Goal: Information Seeking & Learning: Learn about a topic

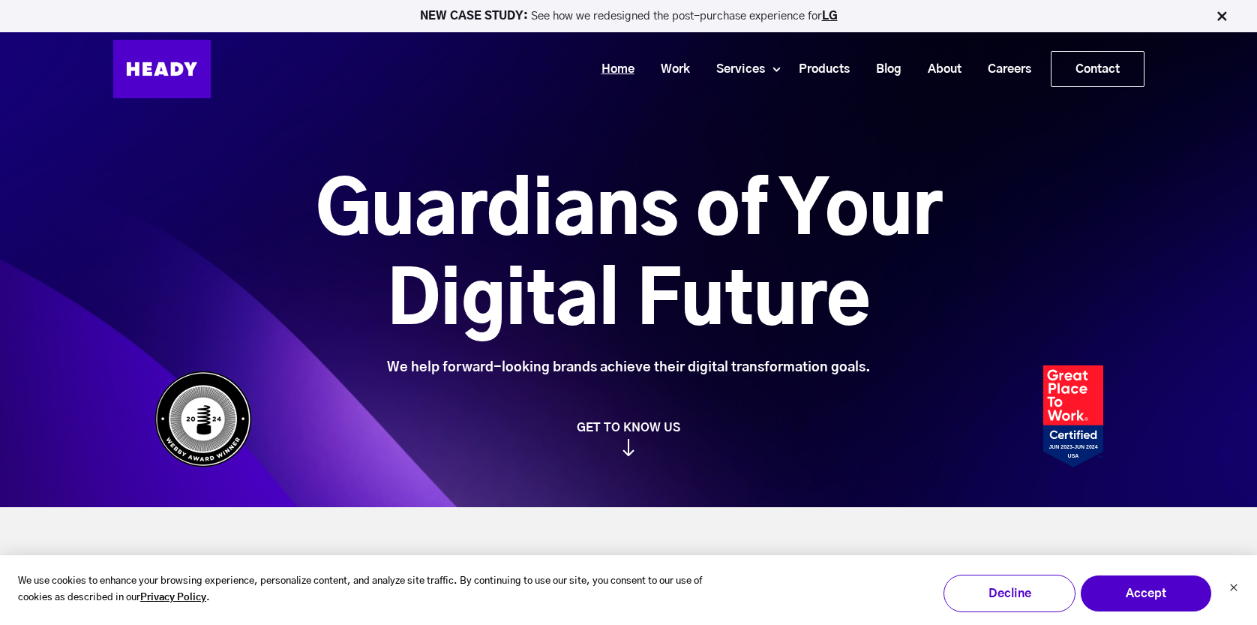
click at [587, 62] on link "Home" at bounding box center [612, 69] width 59 height 28
click at [159, 66] on img at bounding box center [161, 69] width 97 height 58
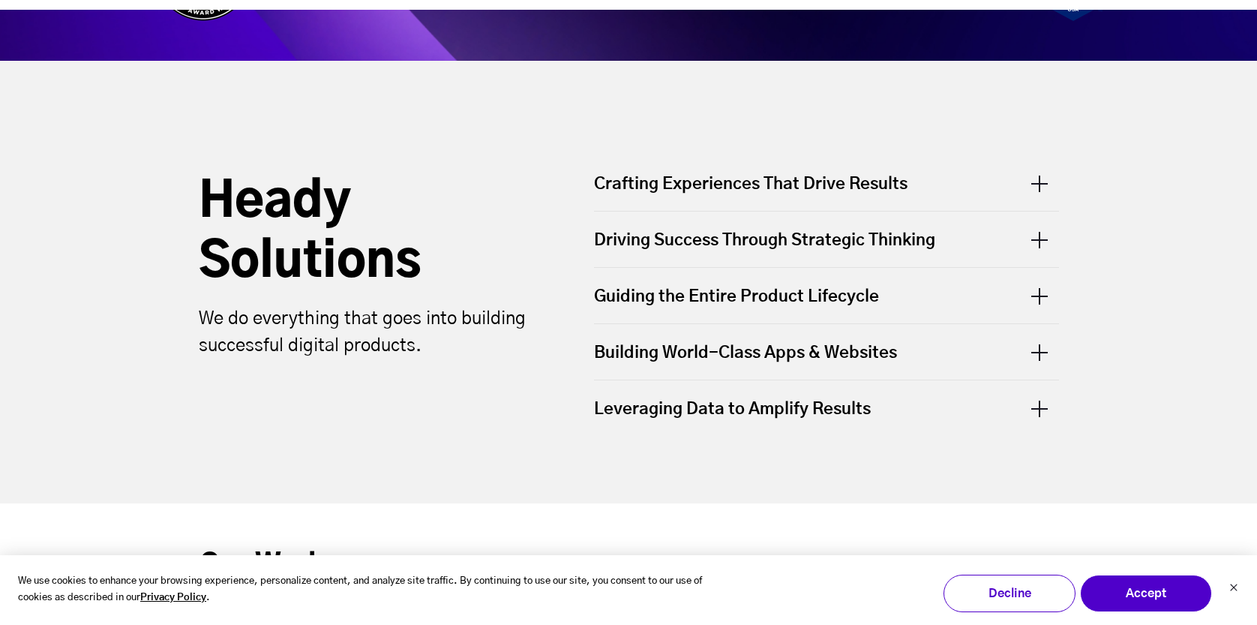
scroll to position [455, 0]
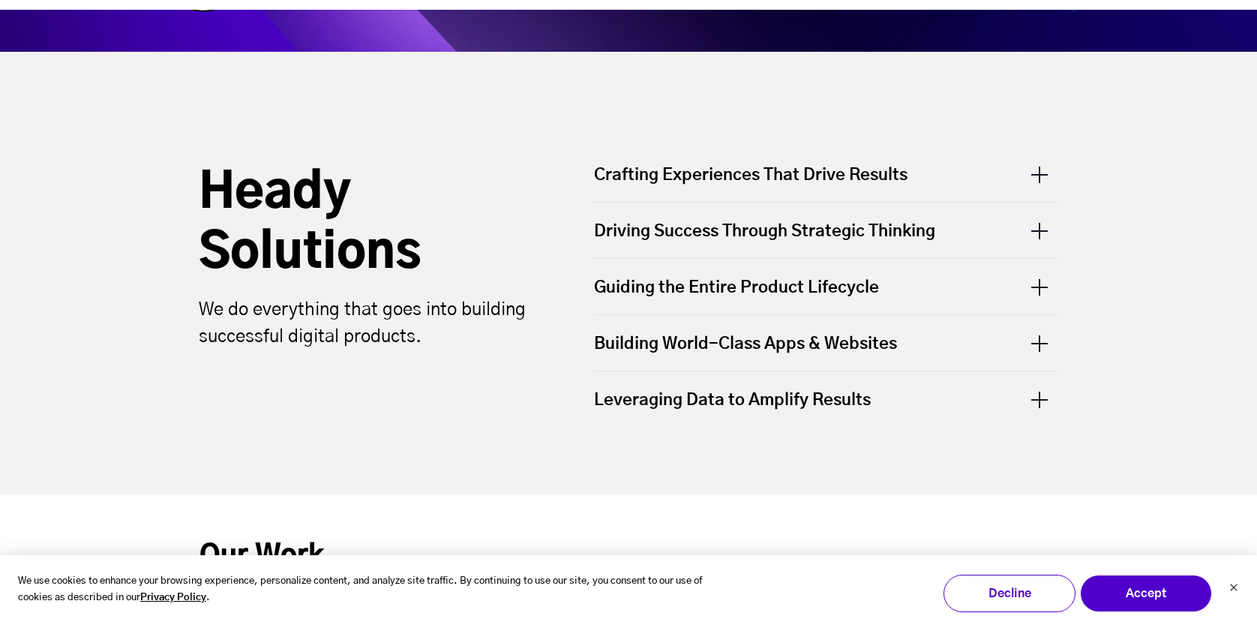
click at [1039, 183] on div "Crafting Experiences That Drive Results" at bounding box center [826, 182] width 465 height 38
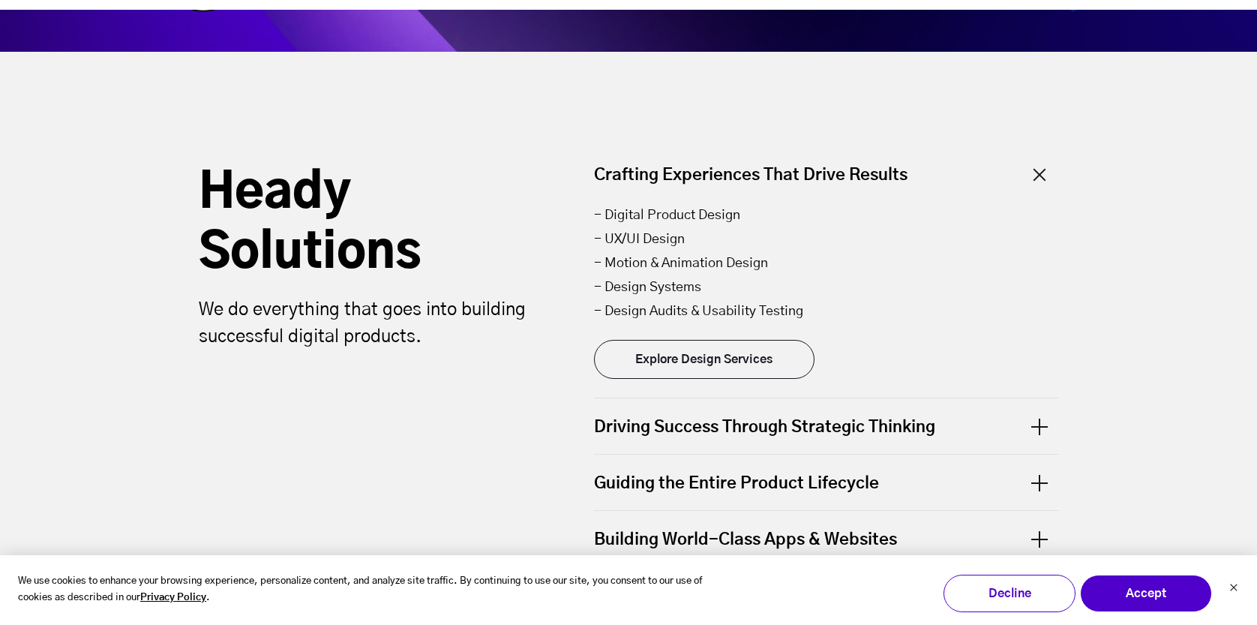
click at [1039, 183] on div "Crafting Experiences That Drive Results" at bounding box center [826, 182] width 465 height 38
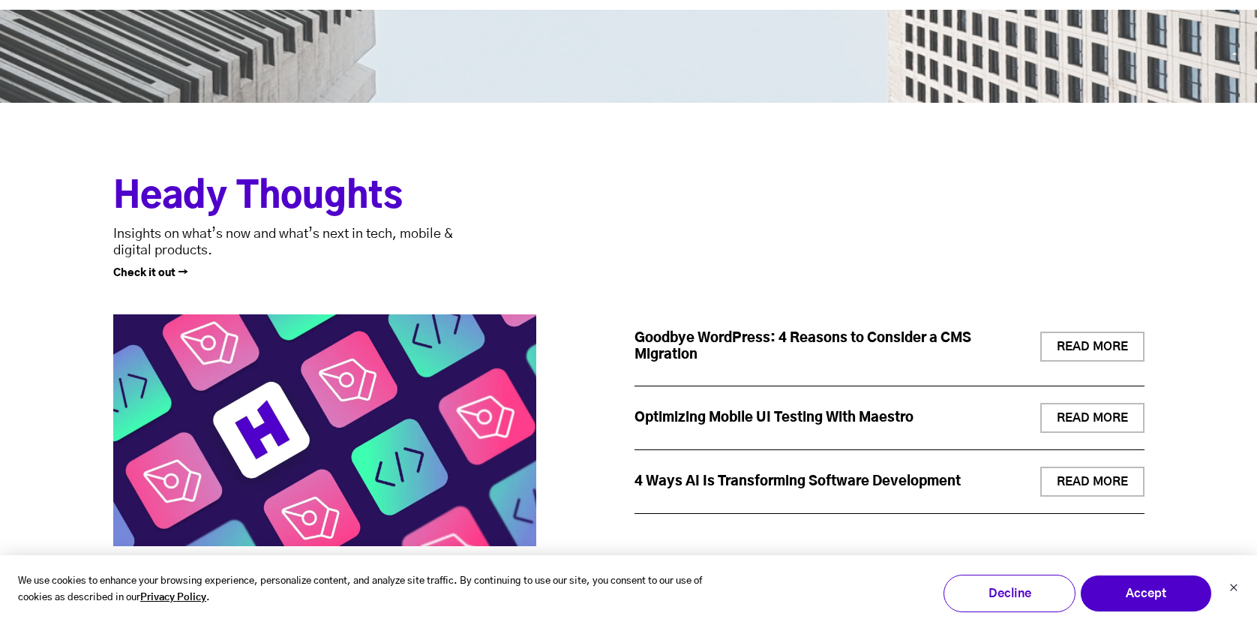
scroll to position [5787, 0]
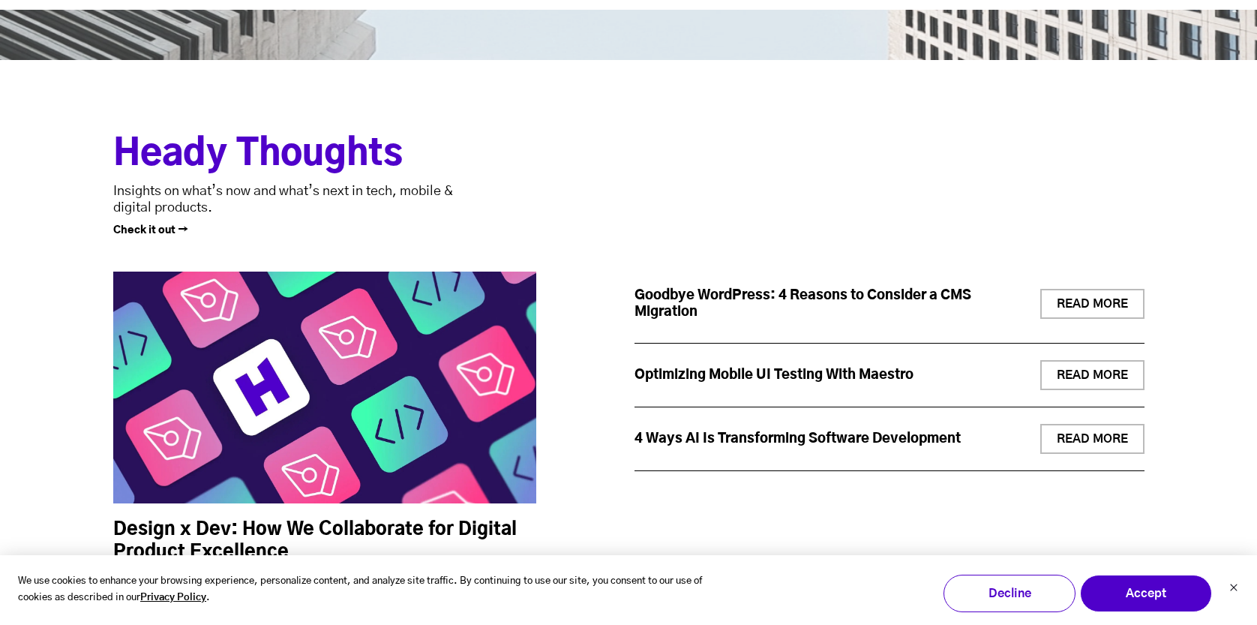
click at [868, 381] on link "Optimizing Mobile UI Testing With Maestro" at bounding box center [773, 374] width 279 height 13
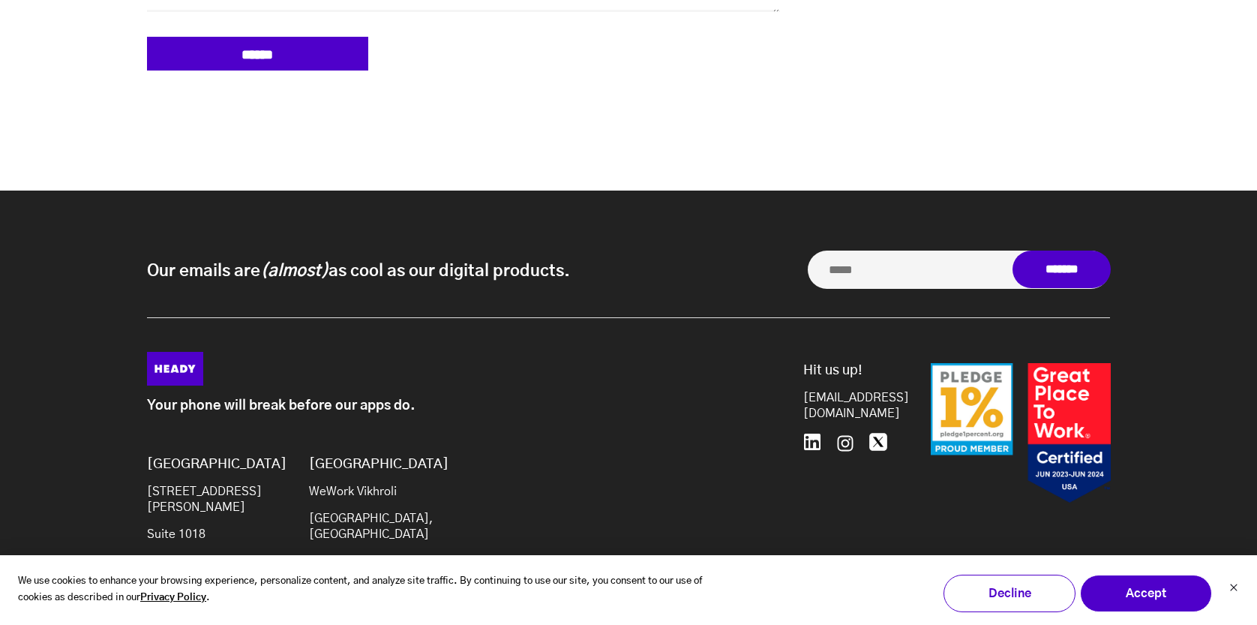
scroll to position [6144, 0]
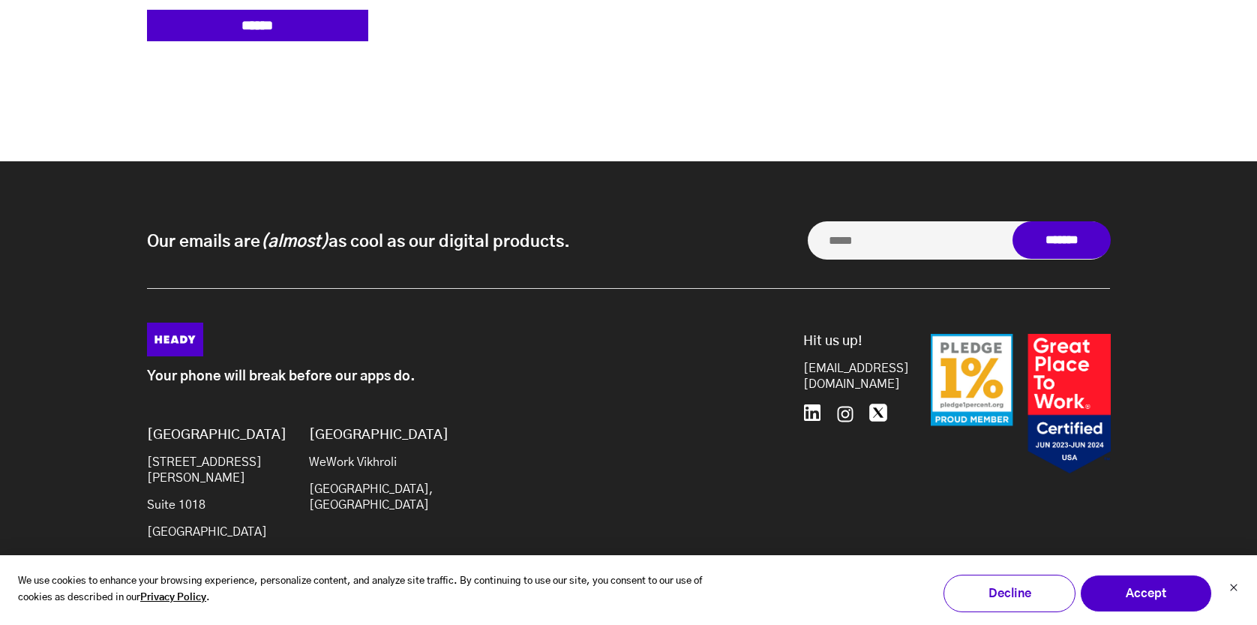
drag, startPoint x: 146, startPoint y: 217, endPoint x: 610, endPoint y: 240, distance: 464.1
click at [610, 240] on div "Our emails are (almost) as cool as our digital products. Our emails are (almost…" at bounding box center [628, 254] width 963 height 67
click at [349, 442] on div "[GEOGRAPHIC_DATA] WeWork Vikhroli [GEOGRAPHIC_DATA], [GEOGRAPHIC_DATA]" at bounding box center [369, 489] width 121 height 124
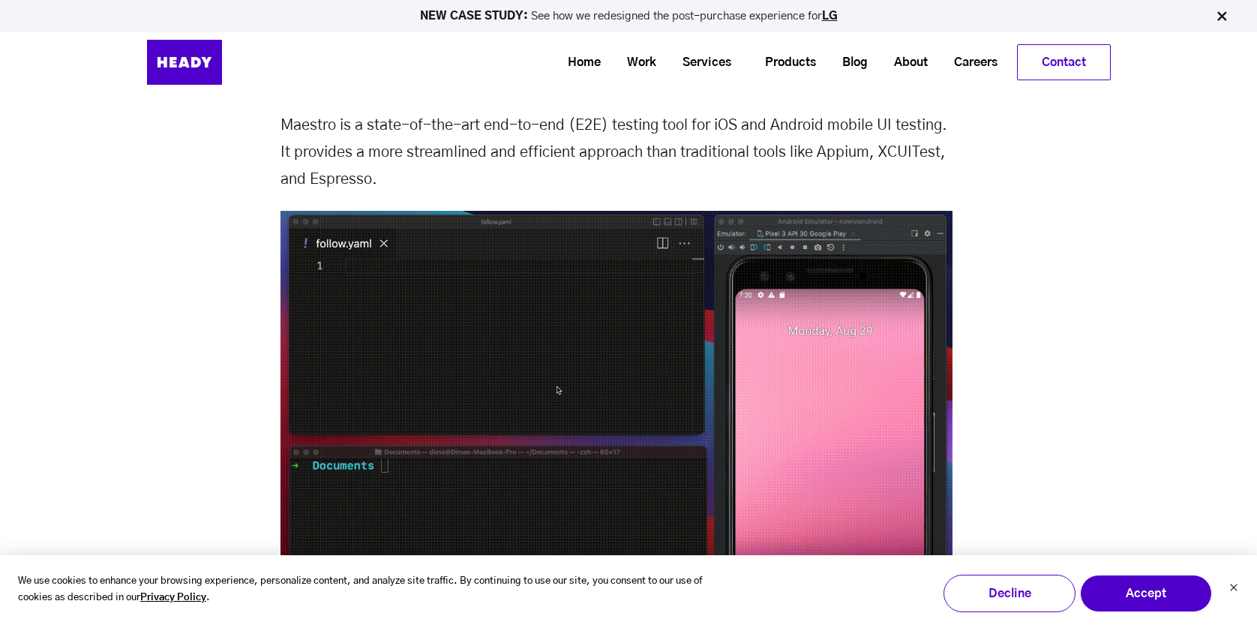
scroll to position [1297, 0]
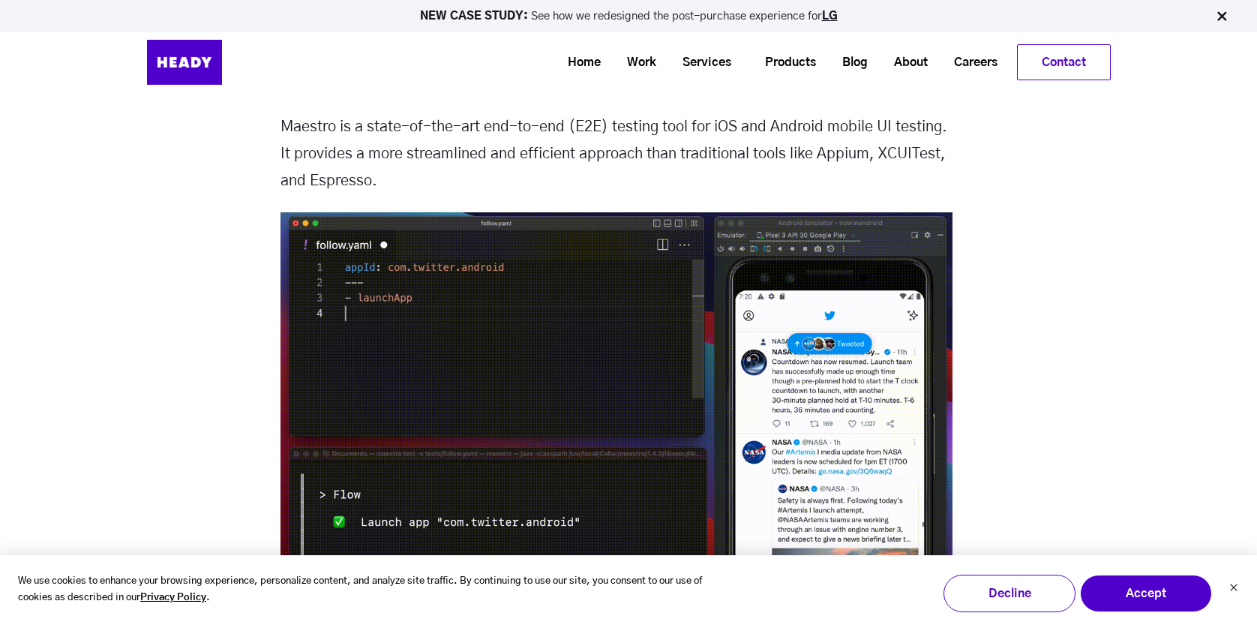
click at [331, 150] on p "Maestro is a state-of-the-art end-to-end (E2E) testing tool for iOS and Android…" at bounding box center [616, 153] width 672 height 81
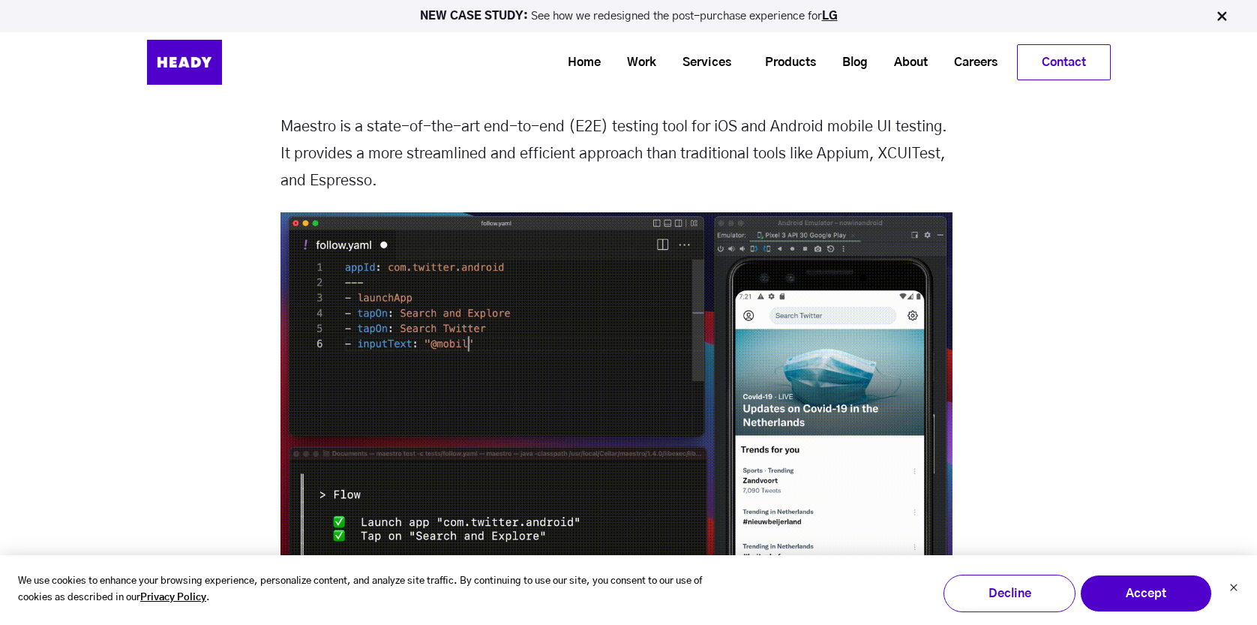
click at [331, 150] on p "Maestro is a state-of-the-art end-to-end (E2E) testing tool for iOS and Android…" at bounding box center [616, 153] width 672 height 81
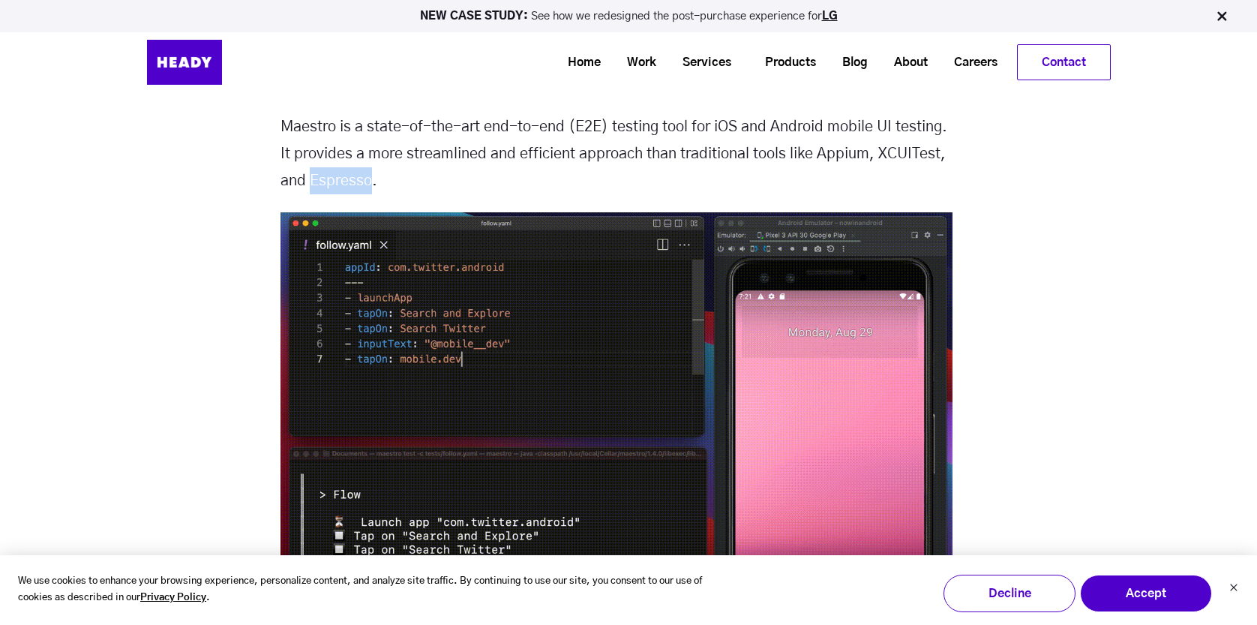
click at [331, 150] on p "Maestro is a state-of-the-art end-to-end (E2E) testing tool for iOS and Android…" at bounding box center [616, 153] width 672 height 81
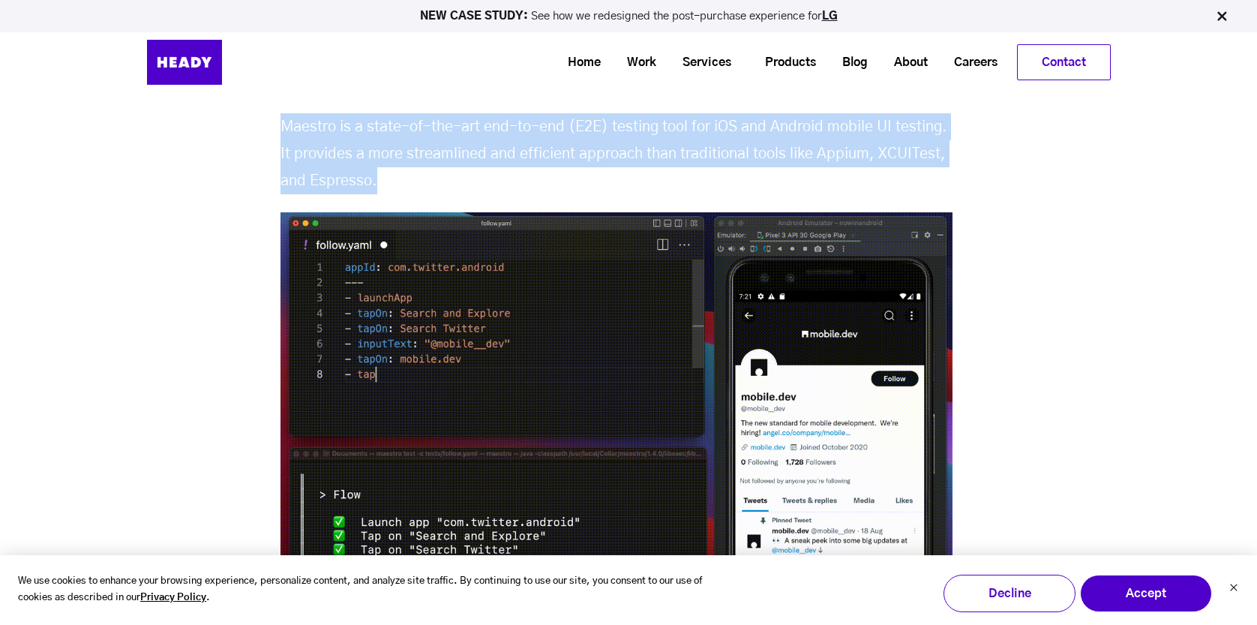
click at [331, 150] on p "Maestro is a state-of-the-art end-to-end (E2E) testing tool for iOS and Android…" at bounding box center [616, 153] width 672 height 81
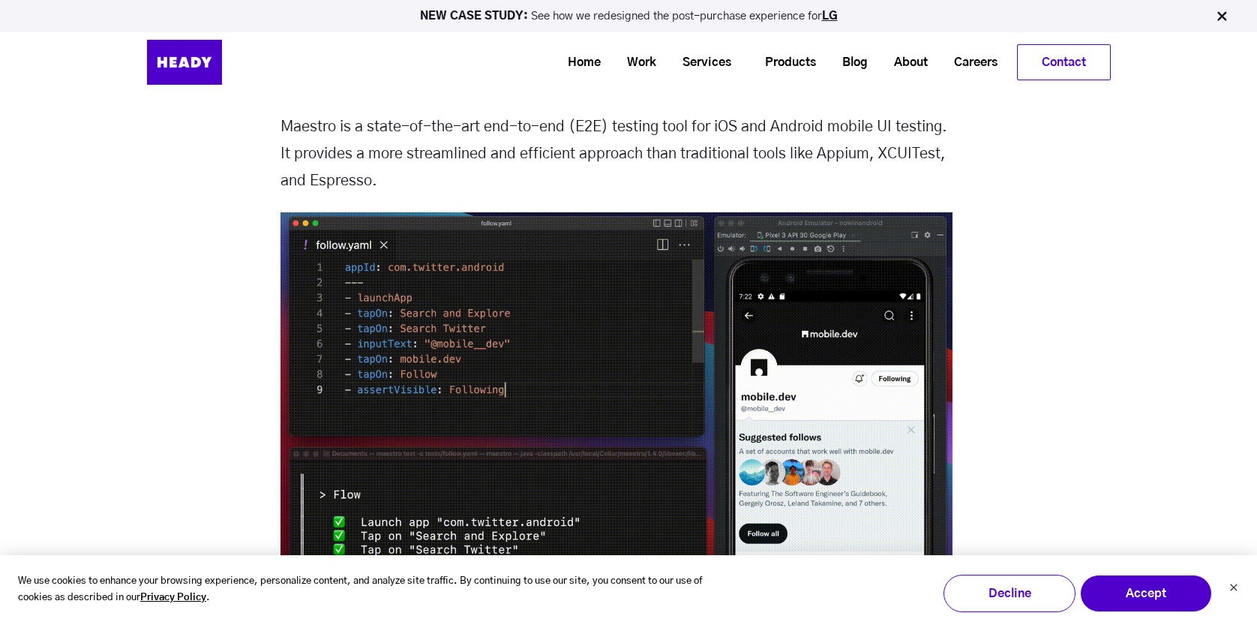
click at [331, 150] on p "Maestro is a state-of-the-art end-to-end (E2E) testing tool for iOS and Android…" at bounding box center [616, 153] width 672 height 81
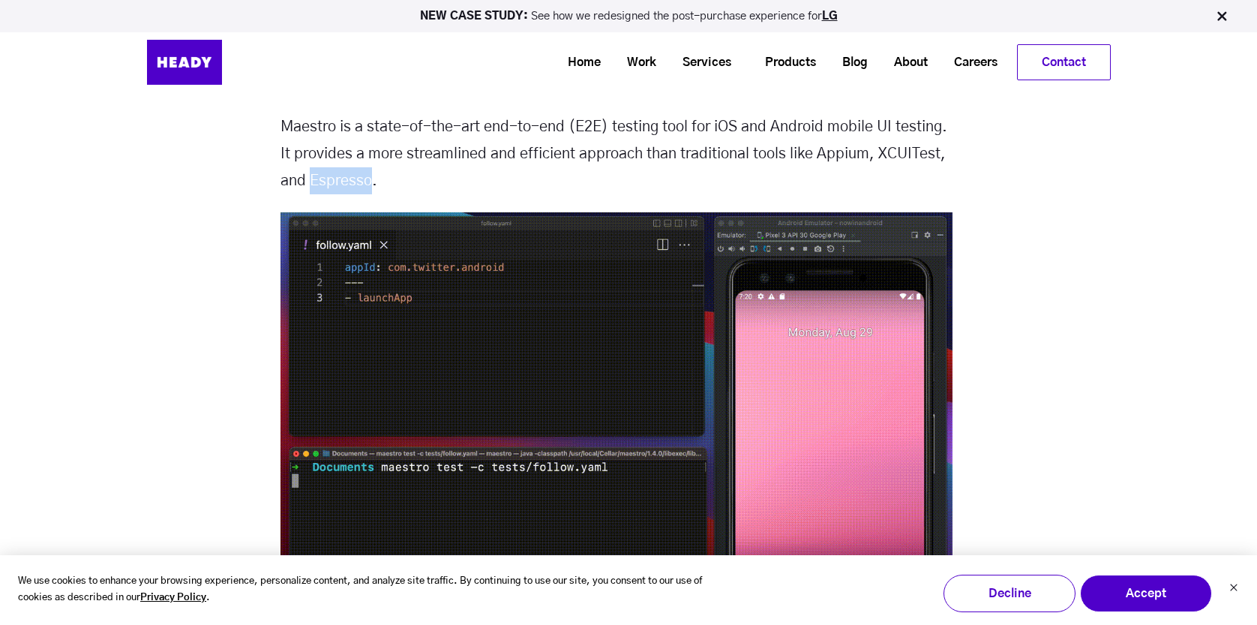
click at [331, 150] on p "Maestro is a state-of-the-art end-to-end (E2E) testing tool for iOS and Android…" at bounding box center [616, 153] width 672 height 81
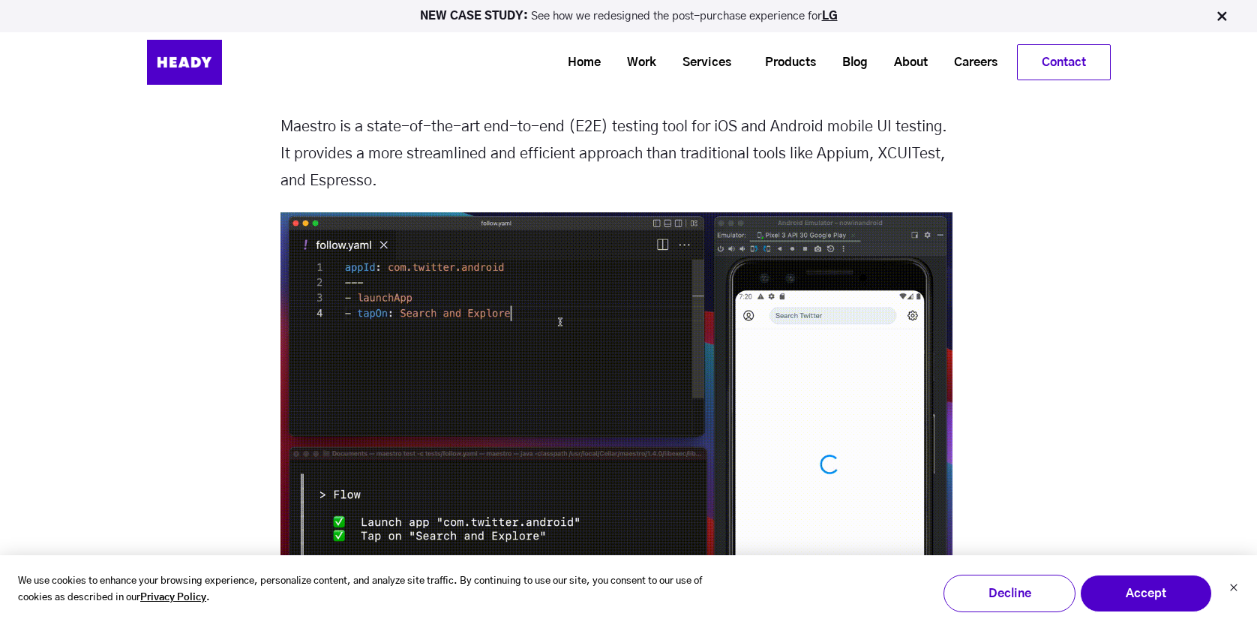
click at [331, 150] on p "Maestro is a state-of-the-art end-to-end (E2E) testing tool for iOS and Android…" at bounding box center [616, 153] width 672 height 81
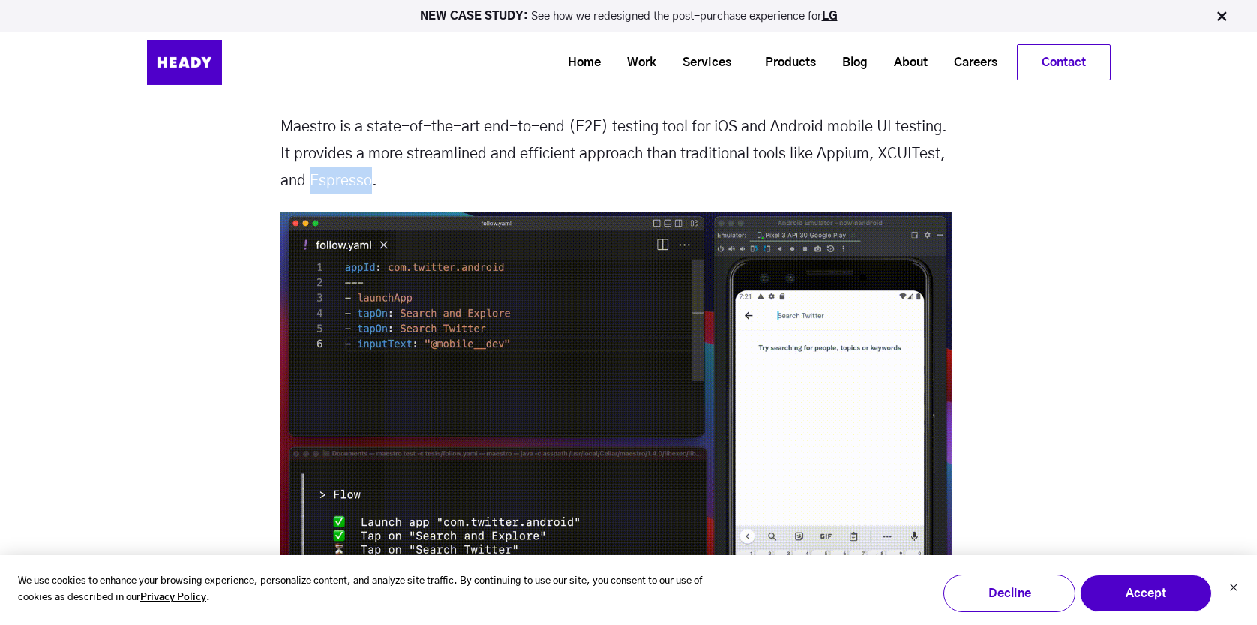
click at [331, 150] on p "Maestro is a state-of-the-art end-to-end (E2E) testing tool for iOS and Android…" at bounding box center [616, 153] width 672 height 81
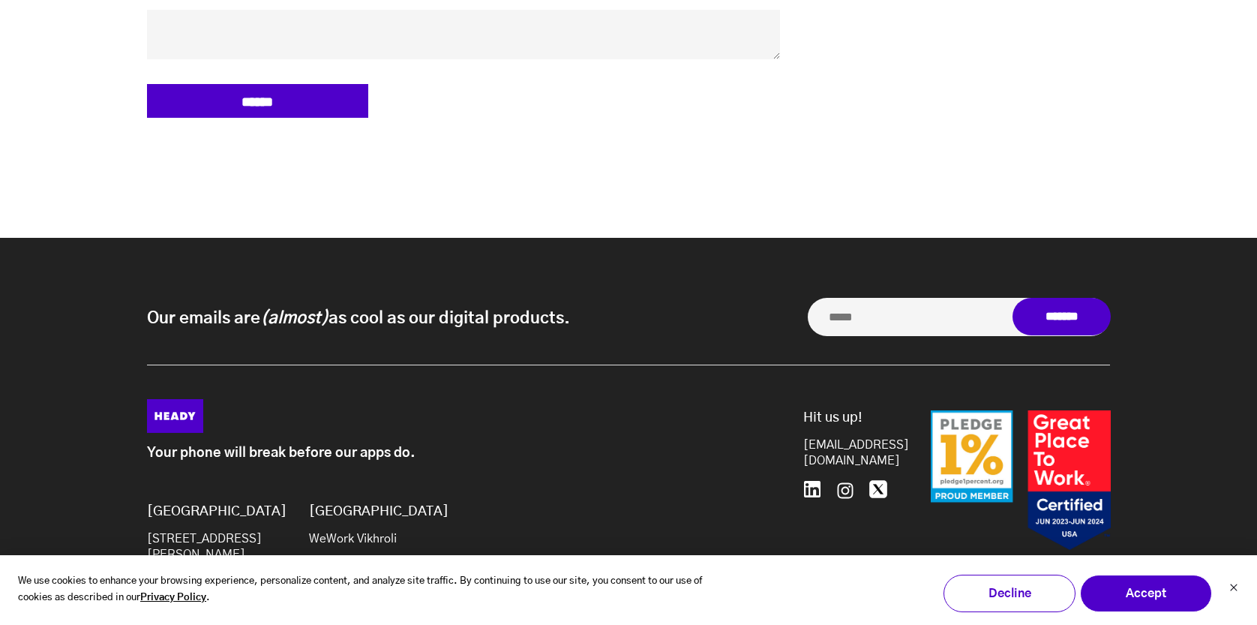
scroll to position [6144, 0]
